Goal: Navigation & Orientation: Find specific page/section

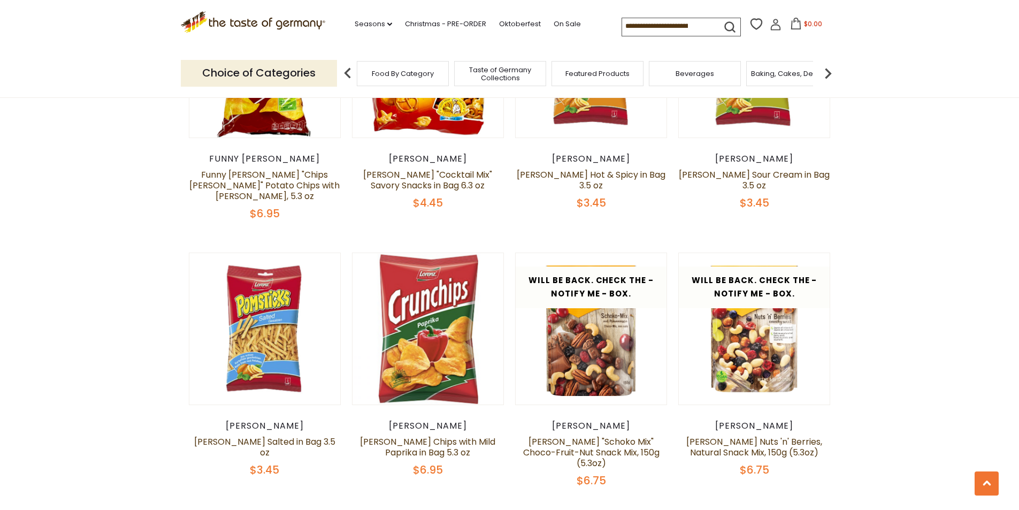
scroll to position [2084, 0]
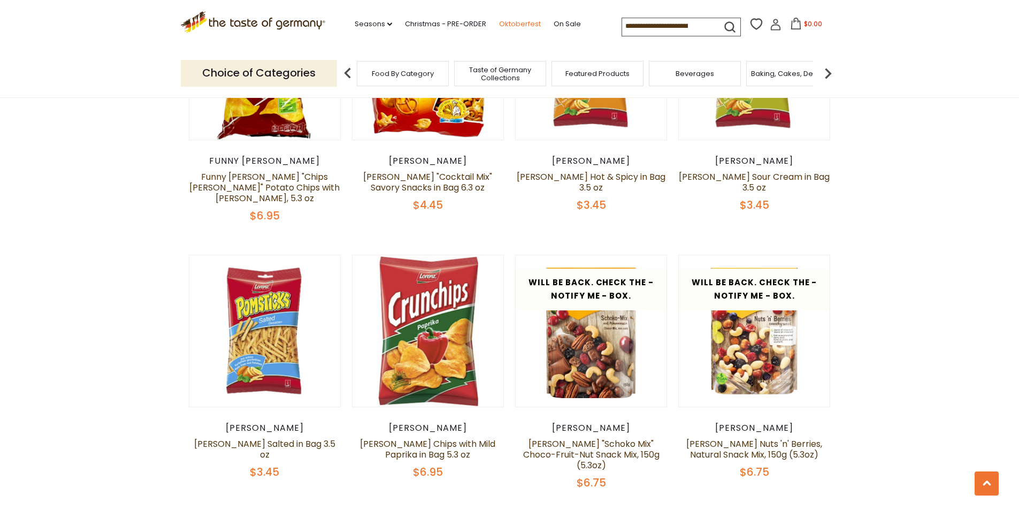
click at [528, 27] on link "Oktoberfest" at bounding box center [520, 24] width 42 height 12
